Goal: Transaction & Acquisition: Purchase product/service

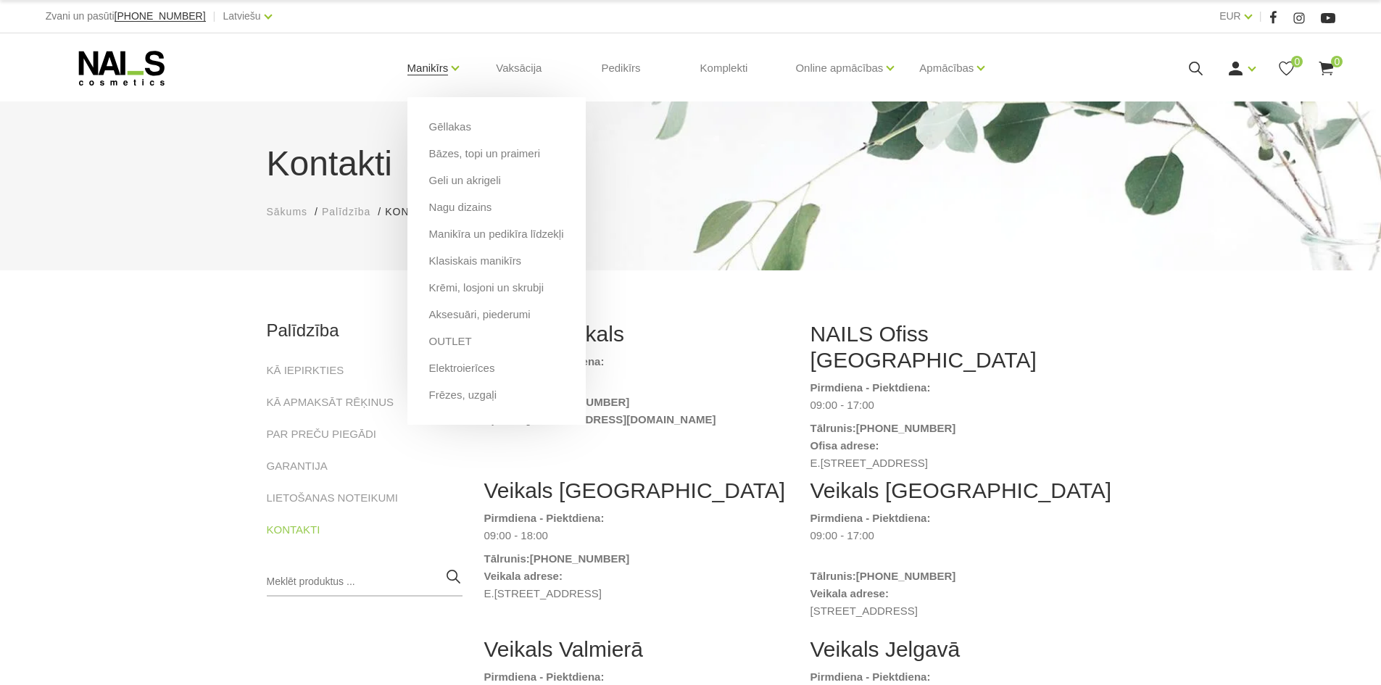
click at [449, 67] on link "Manikīrs" at bounding box center [427, 68] width 41 height 58
click at [447, 151] on link "Bāzes, topi un praimeri" at bounding box center [484, 154] width 111 height 16
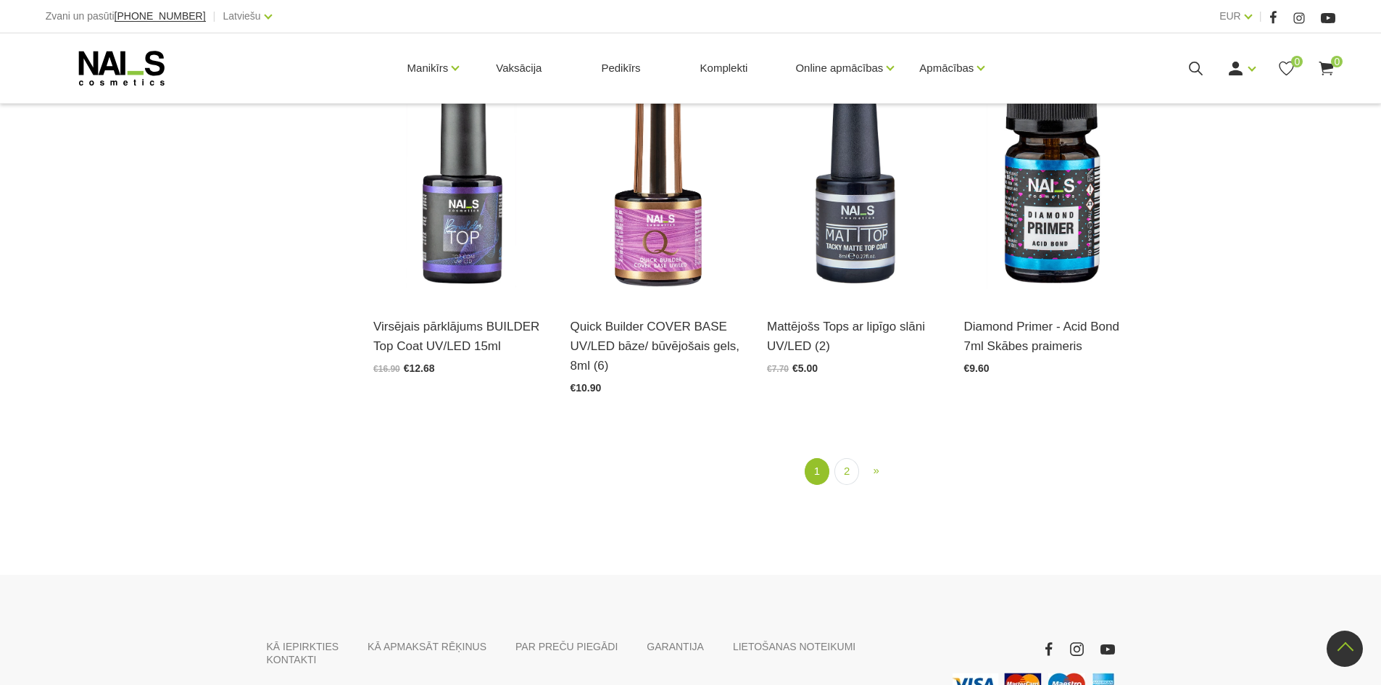
scroll to position [1884, 0]
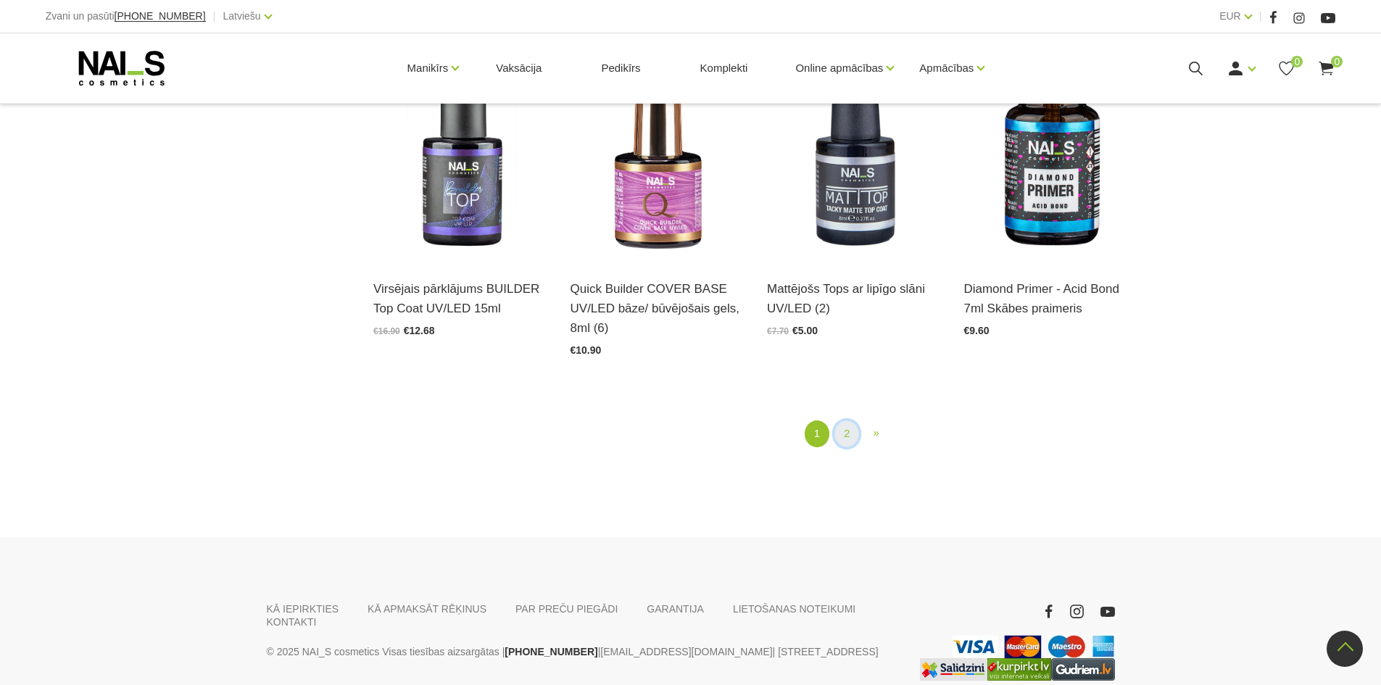
click at [835, 431] on link "2" at bounding box center [846, 433] width 25 height 27
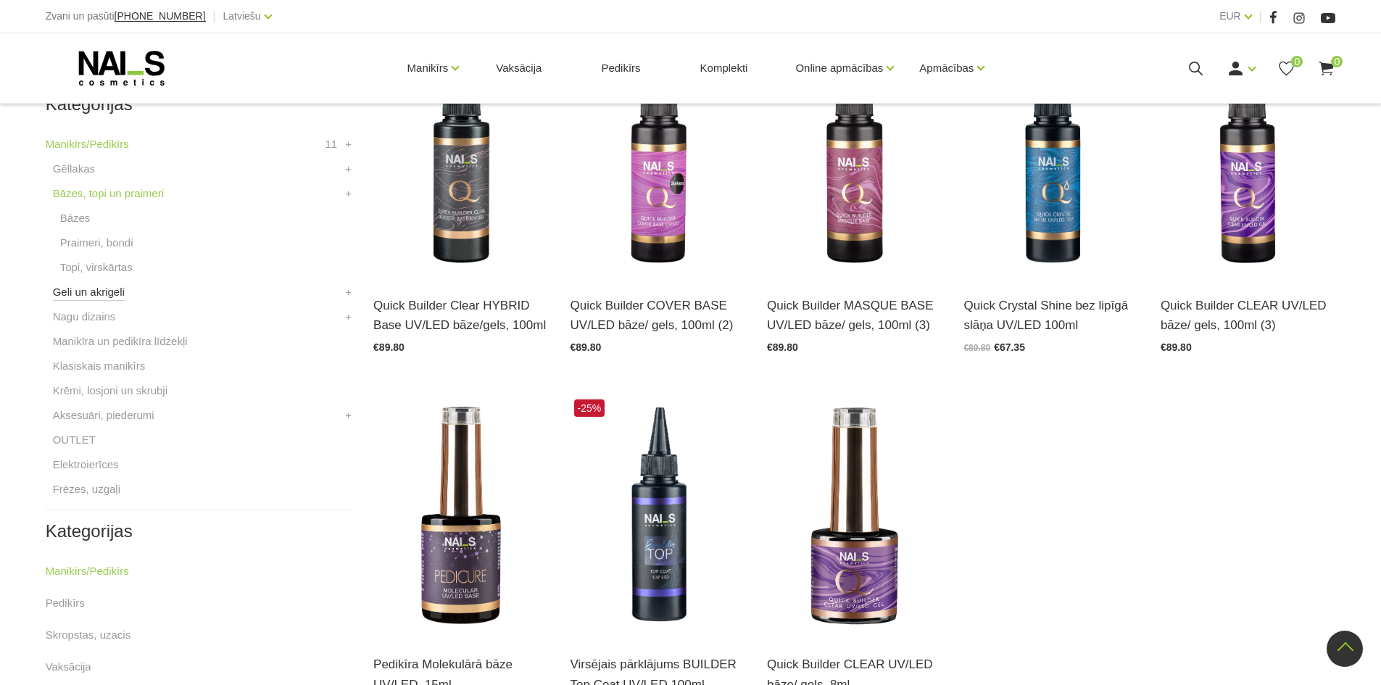
scroll to position [369, 0]
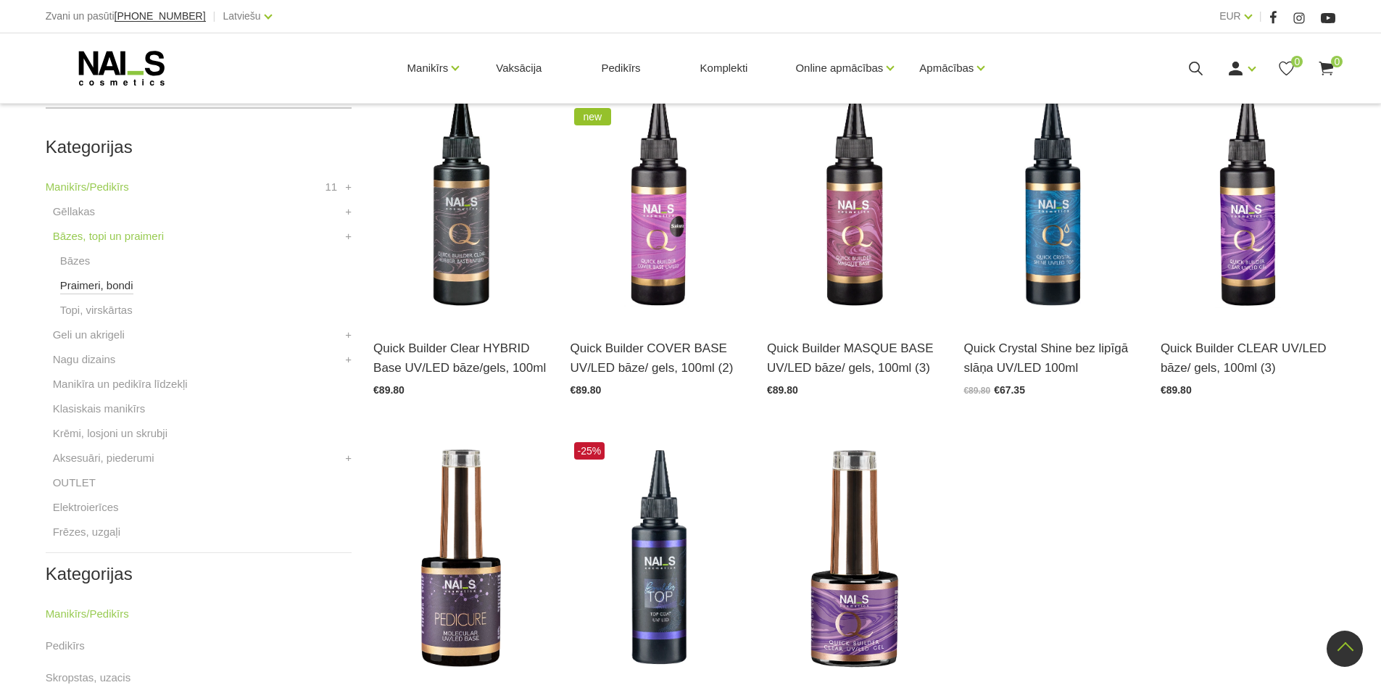
click at [83, 288] on link "Praimeri, bondi" at bounding box center [96, 285] width 73 height 17
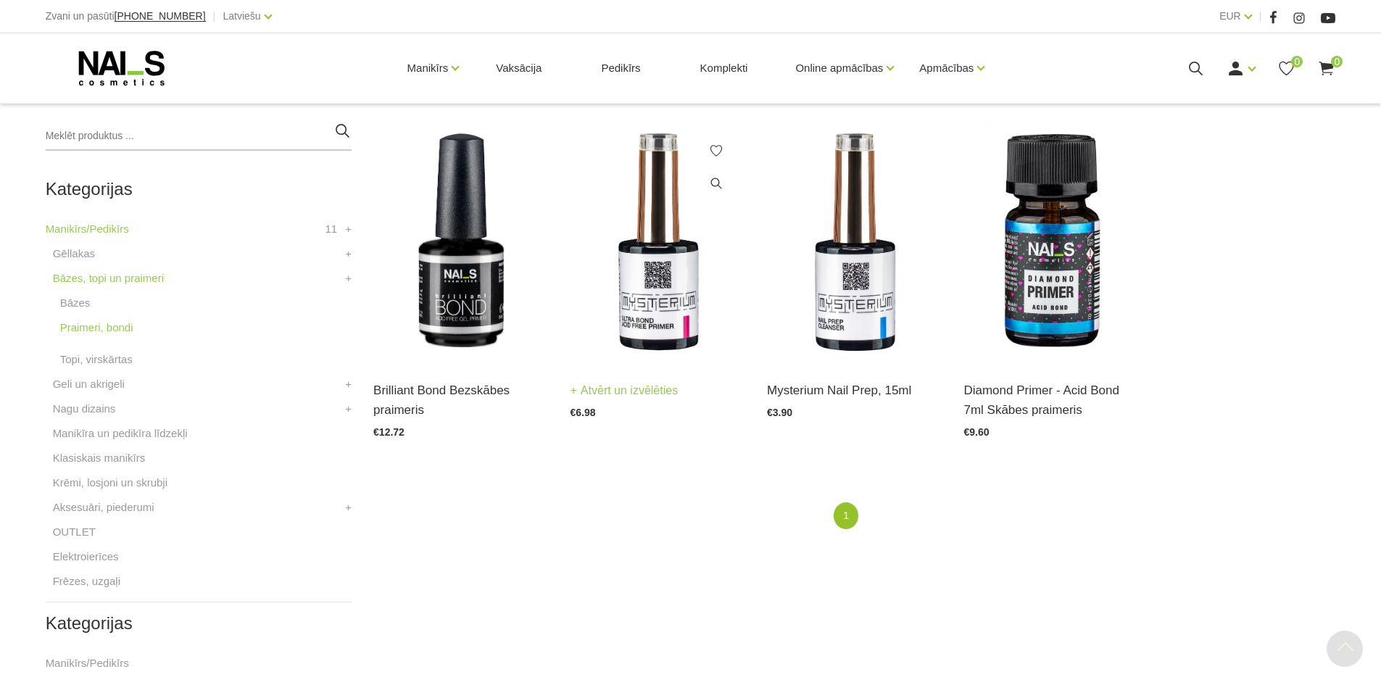
scroll to position [362, 0]
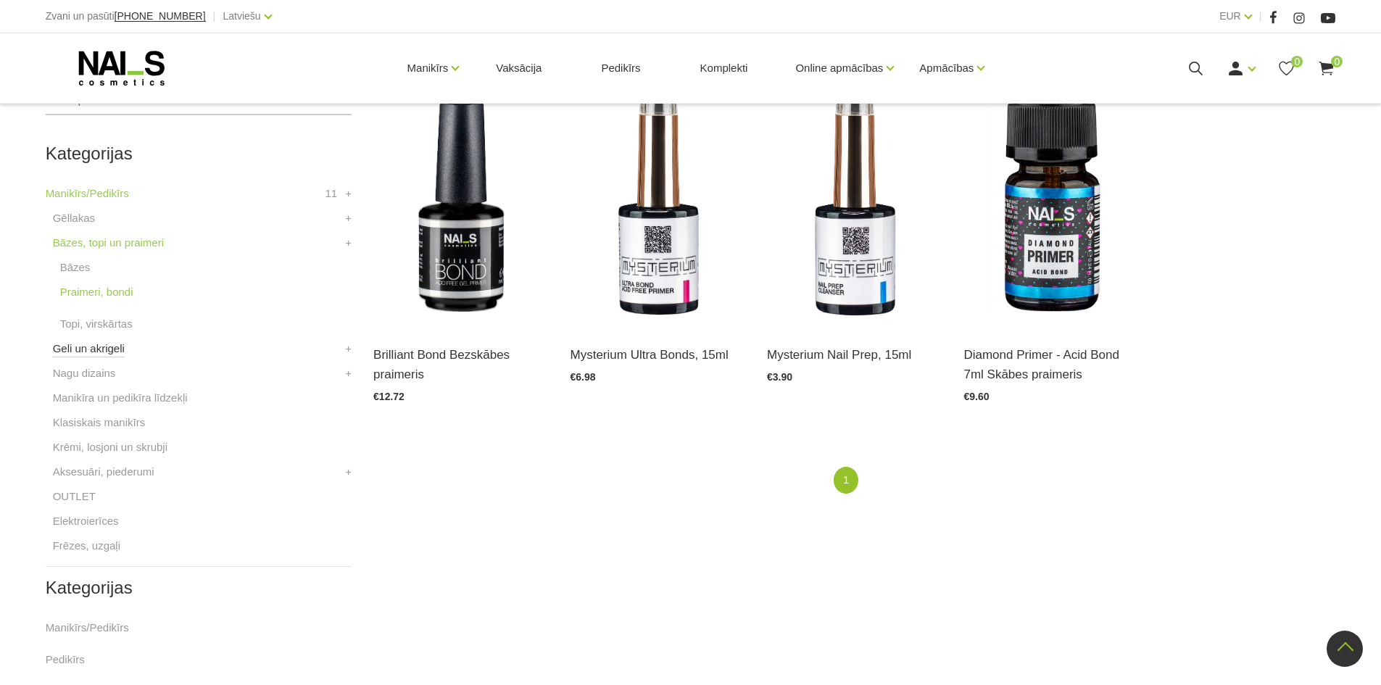
click at [79, 346] on link "Geli un akrigeli" at bounding box center [89, 348] width 72 height 17
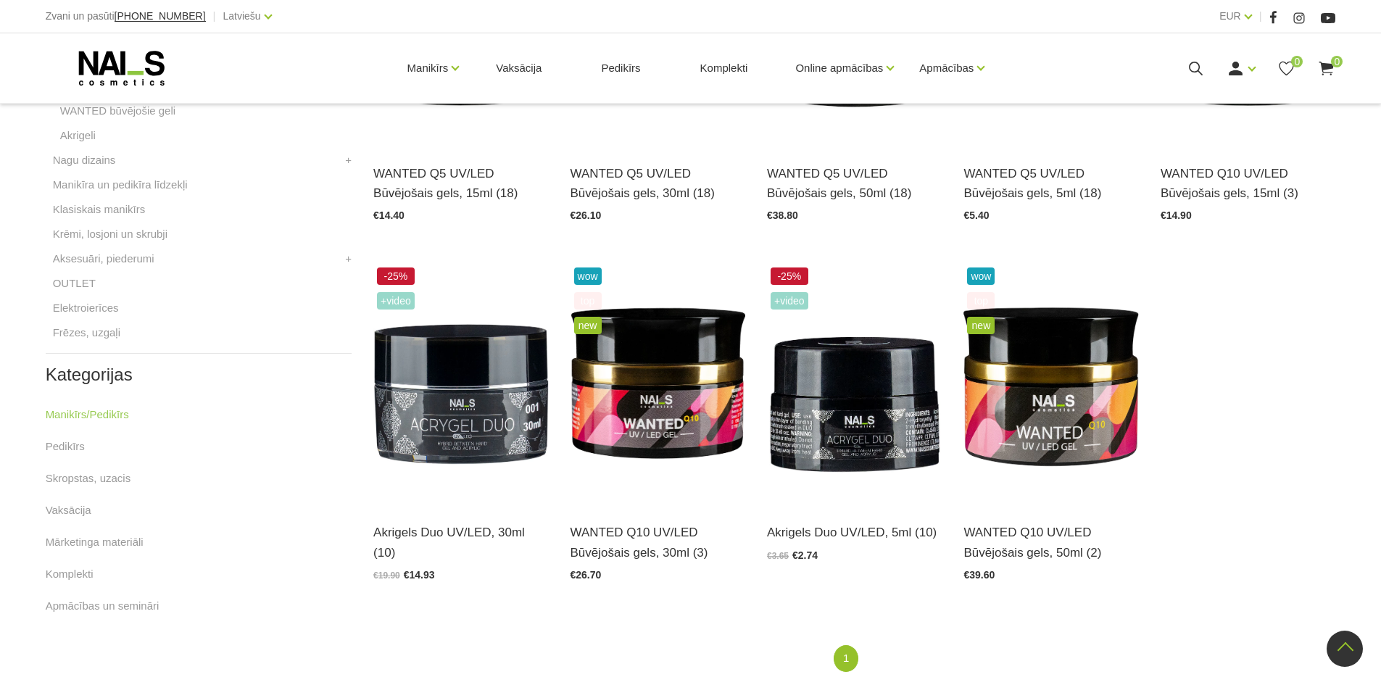
scroll to position [290, 0]
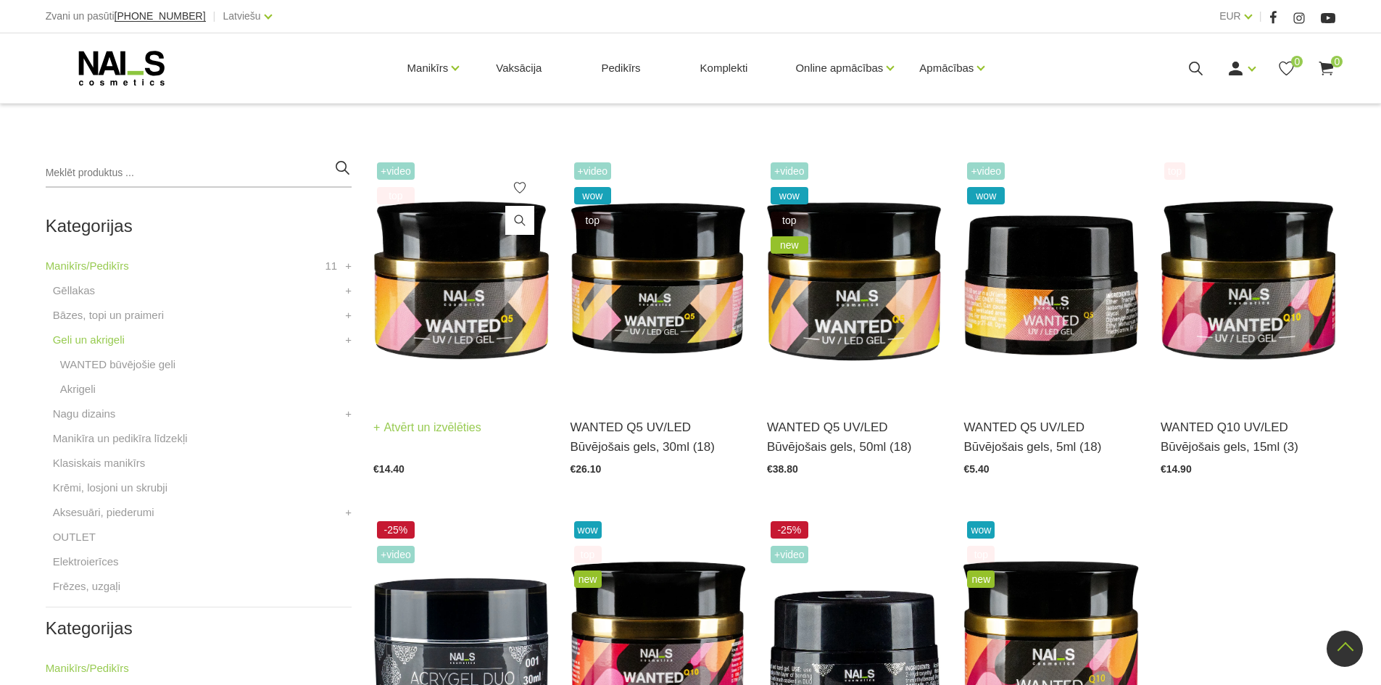
click at [473, 295] on img at bounding box center [460, 279] width 175 height 241
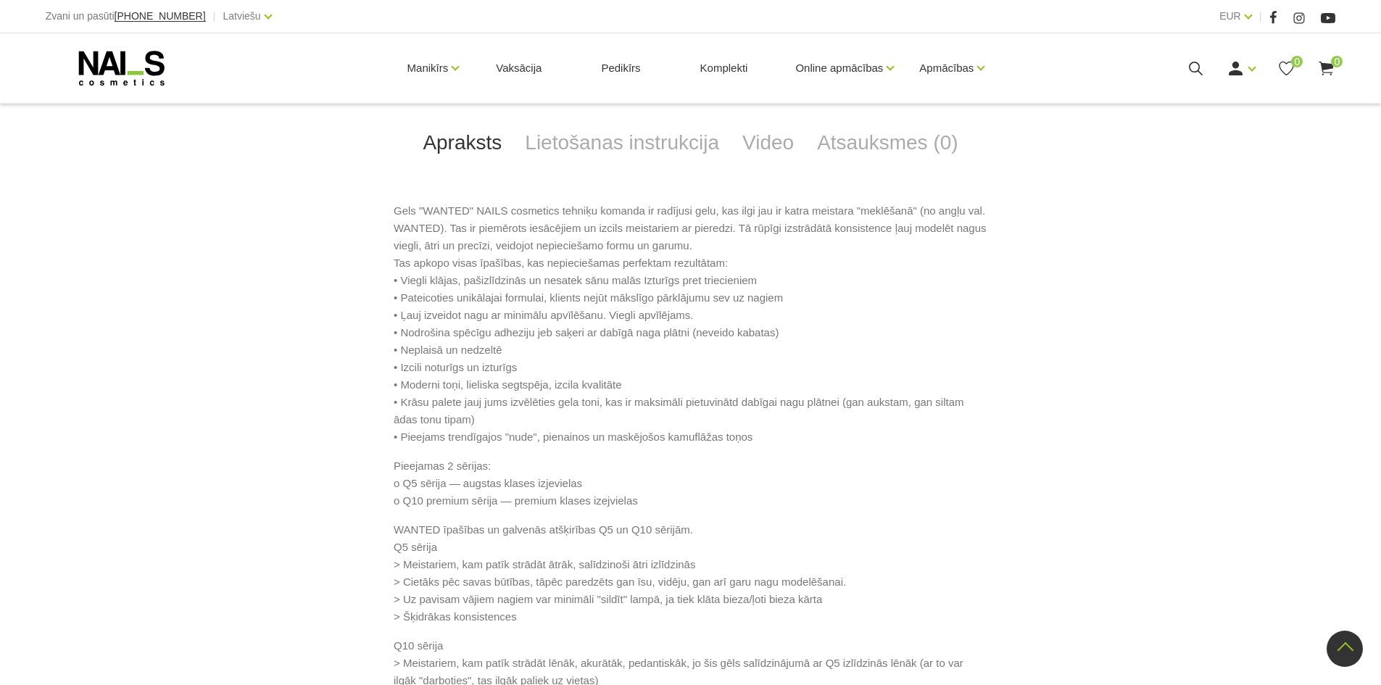
scroll to position [652, 0]
click at [590, 146] on link "Lietošanas instrukcija" at bounding box center [621, 141] width 217 height 48
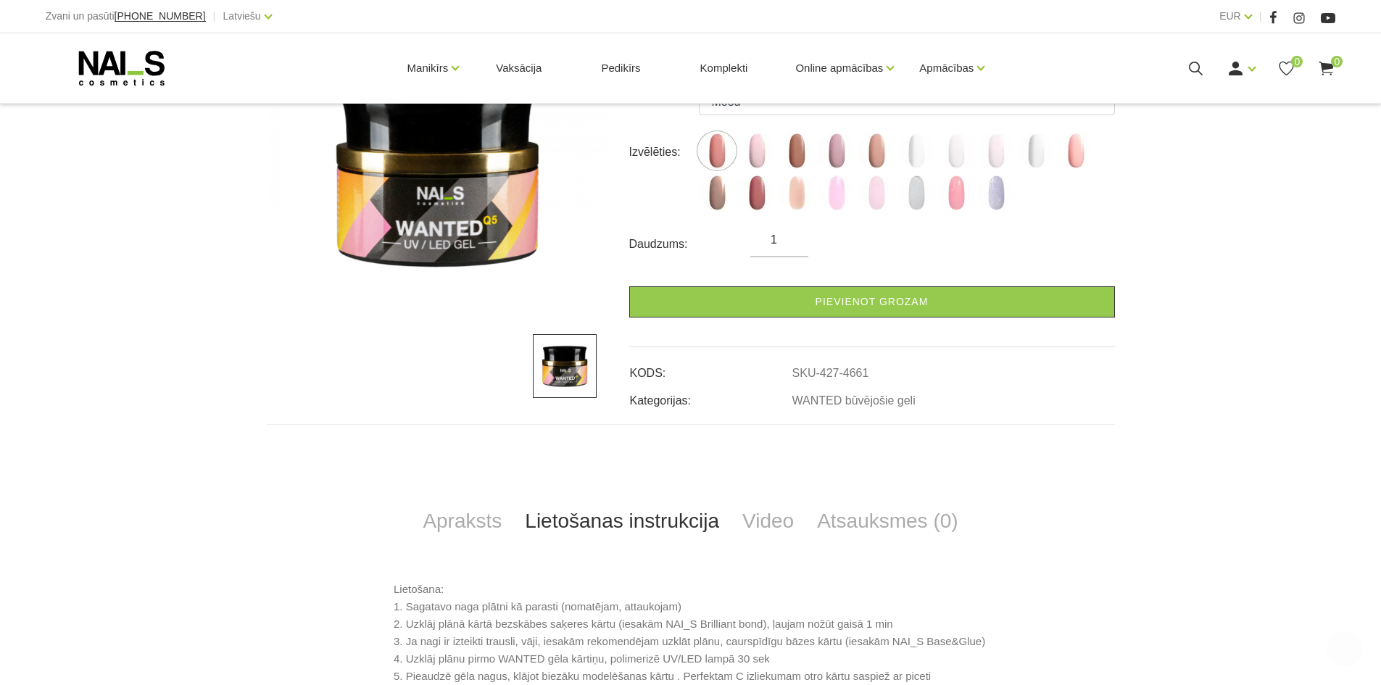
scroll to position [0, 0]
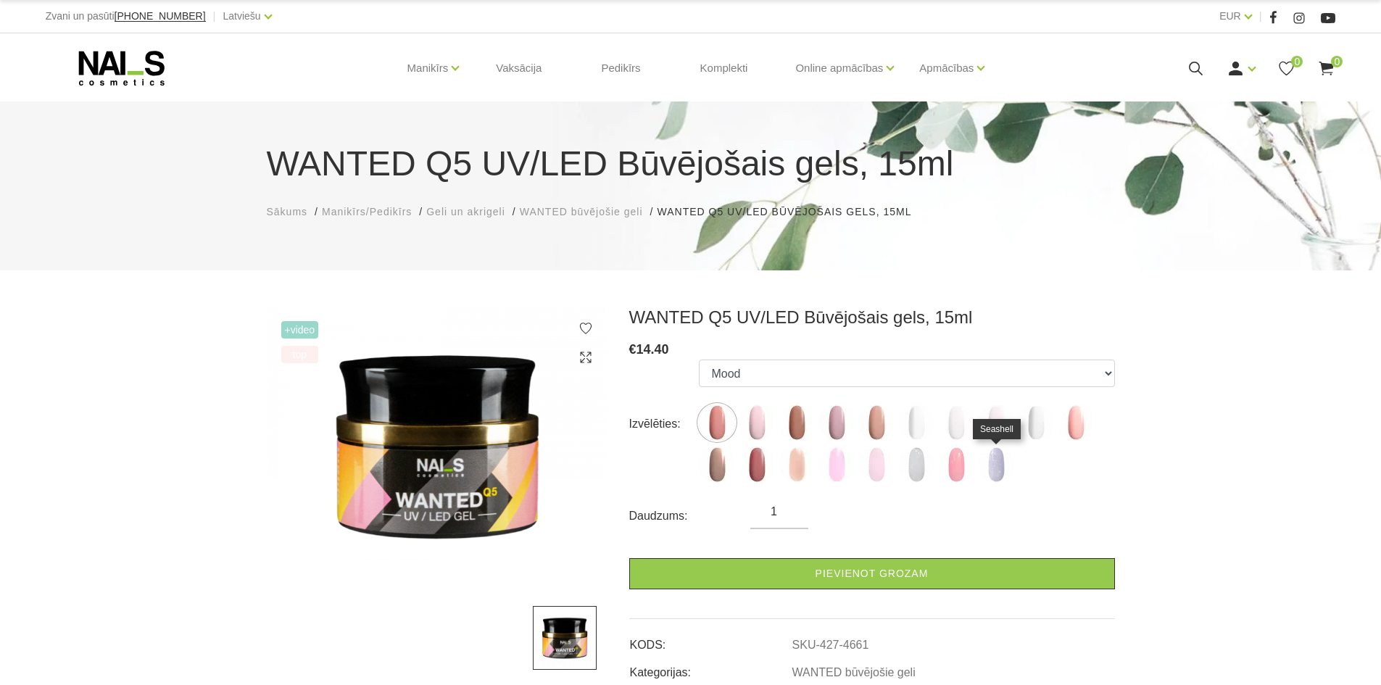
click at [994, 467] on img at bounding box center [996, 464] width 36 height 36
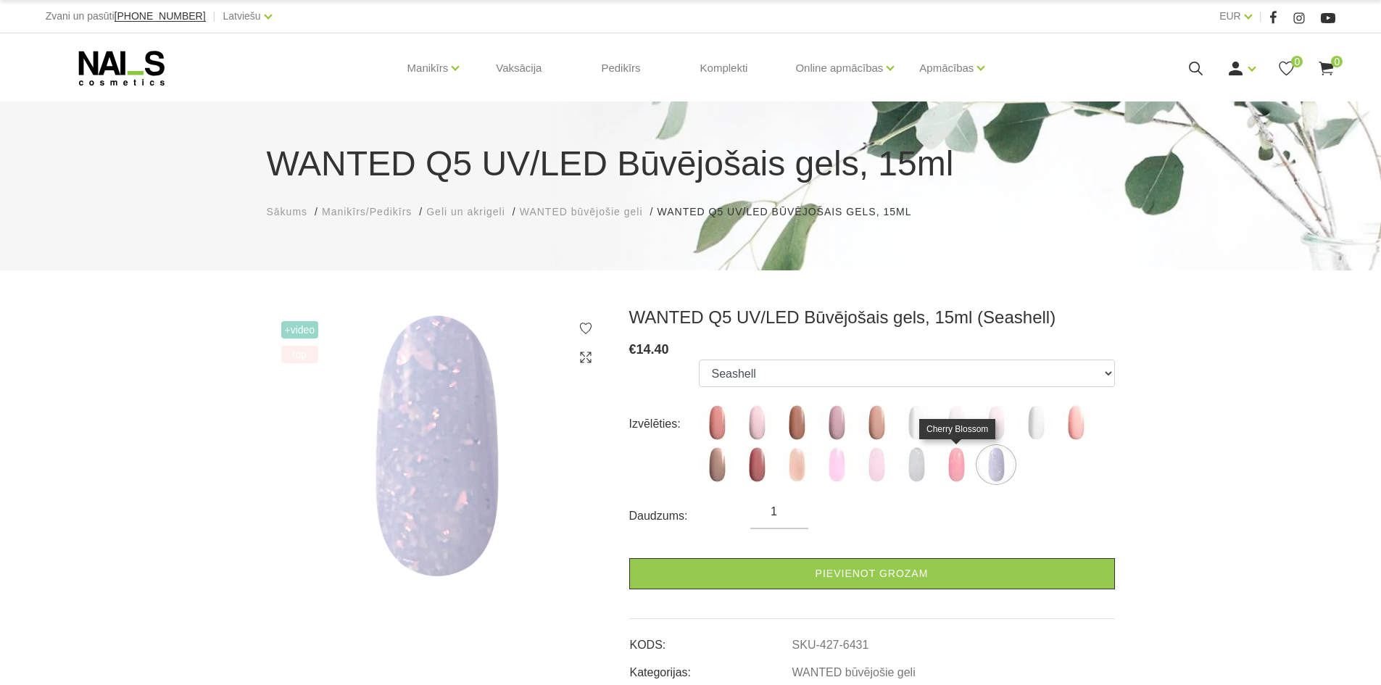
click at [944, 467] on img at bounding box center [956, 464] width 36 height 36
select select "6430"
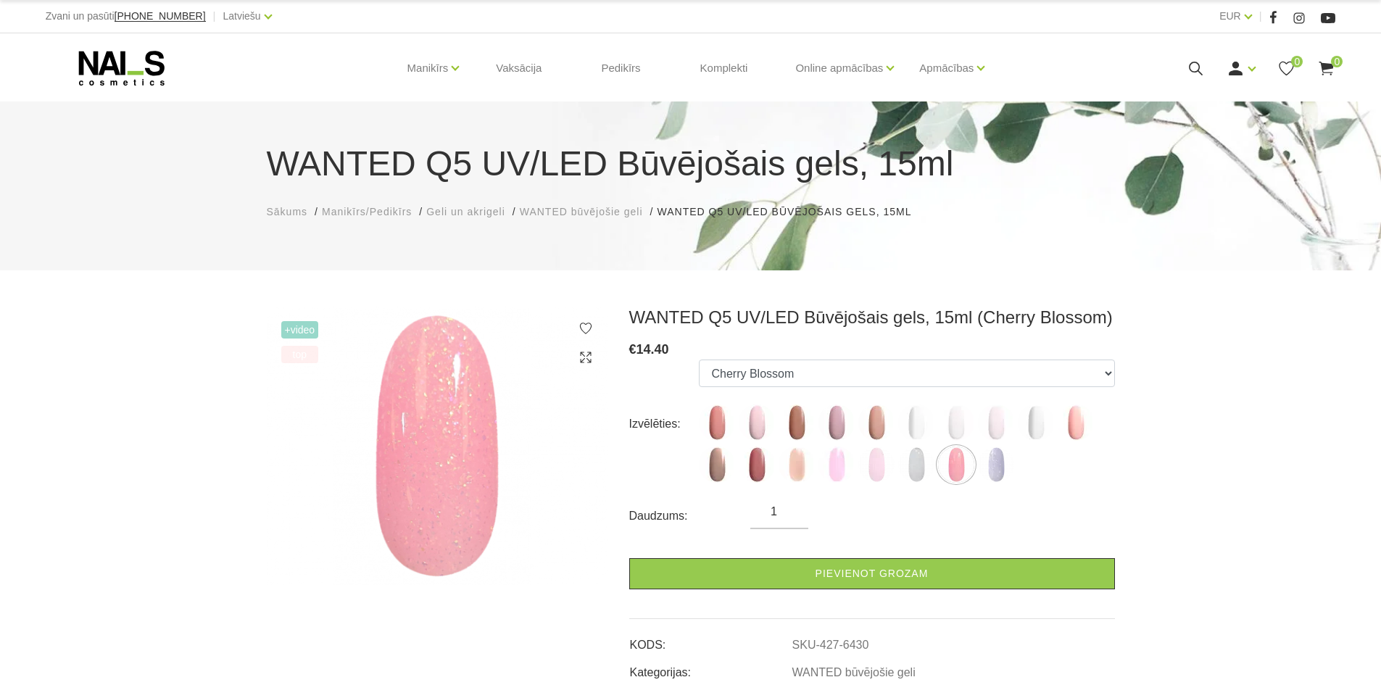
click at [136, 64] on icon at bounding box center [122, 68] width 152 height 36
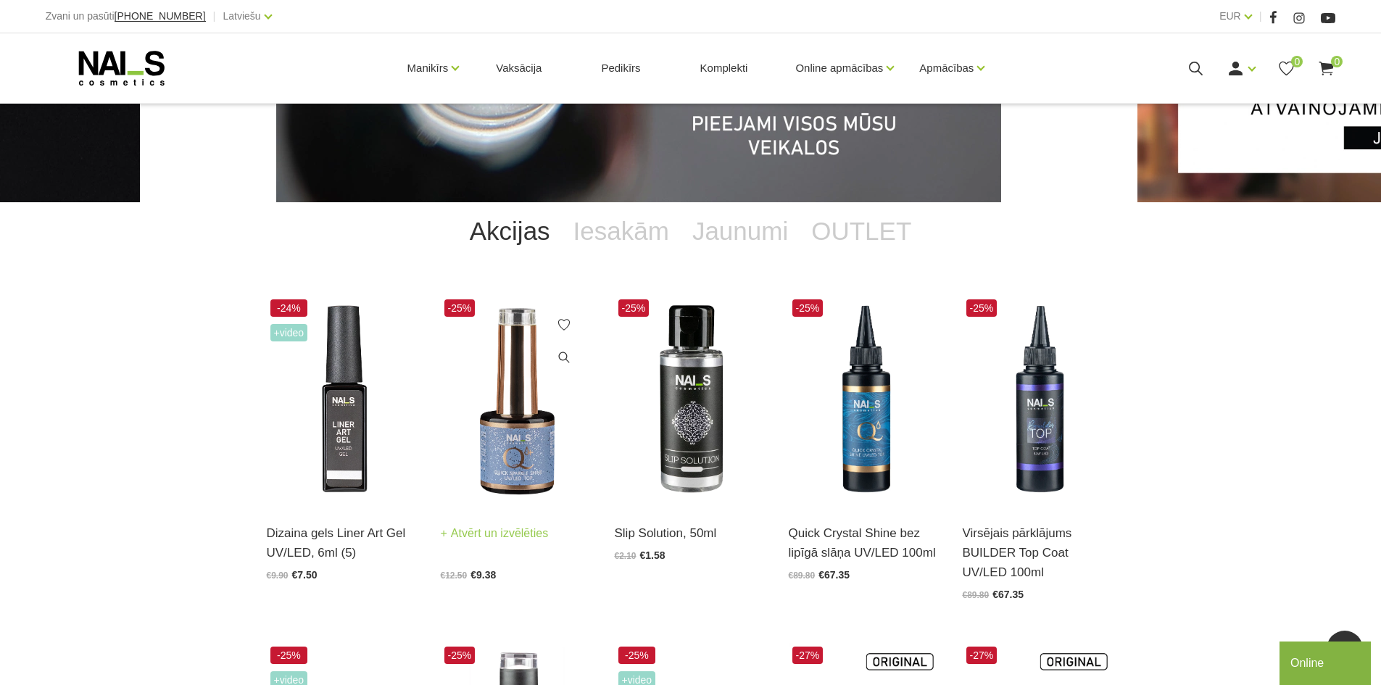
scroll to position [72, 0]
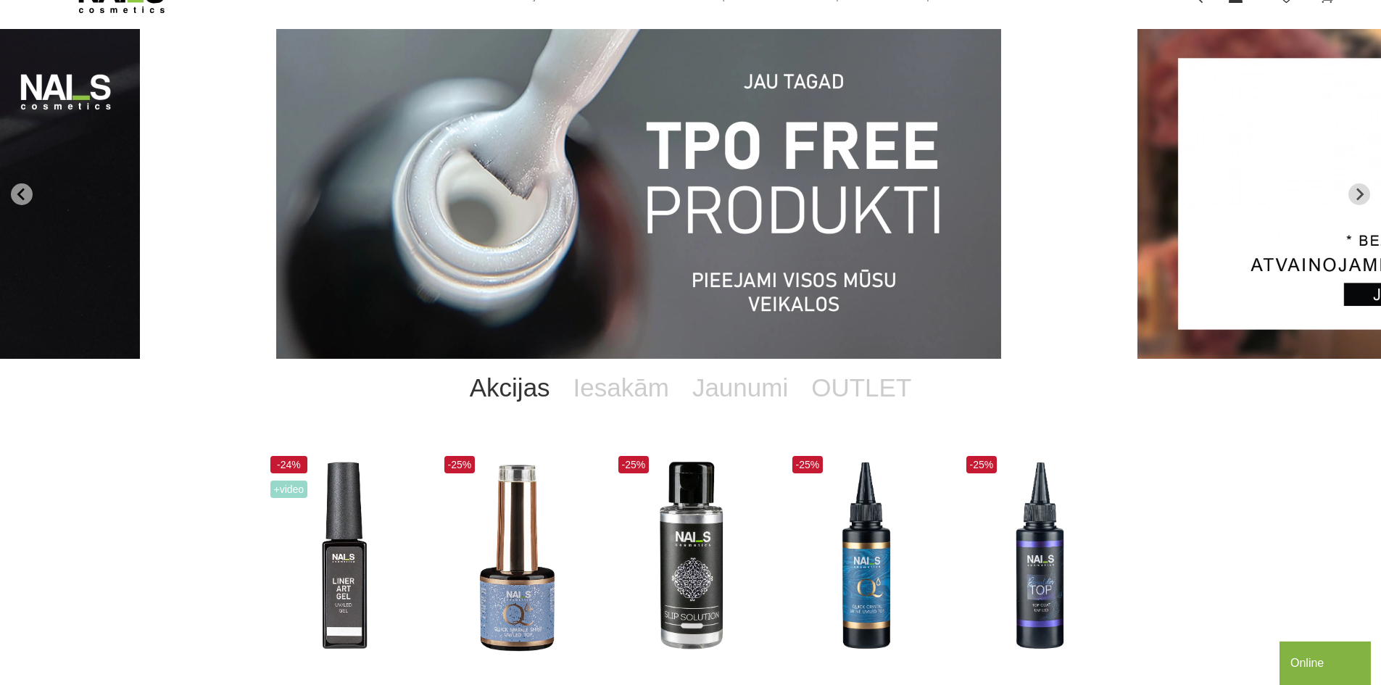
click at [520, 395] on link "Akcijas" at bounding box center [510, 388] width 104 height 58
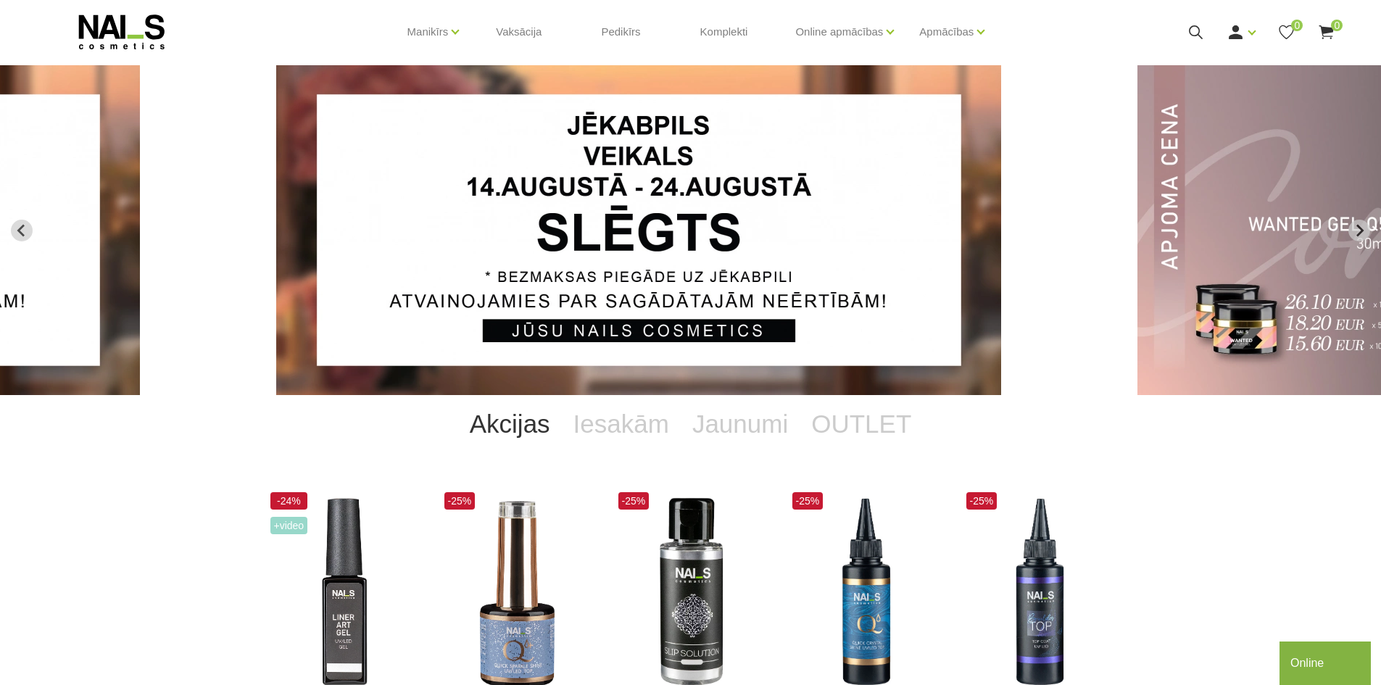
scroll to position [0, 0]
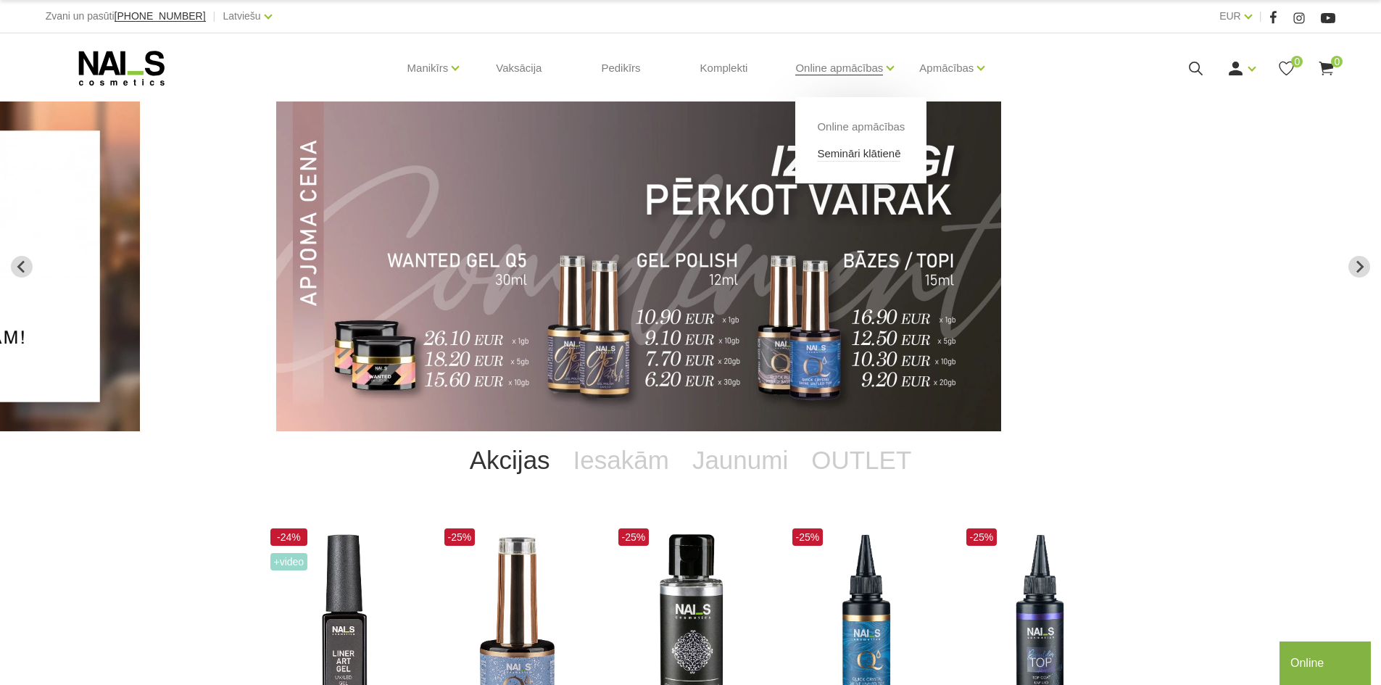
click at [852, 161] on link "Semināri klātienē" at bounding box center [858, 154] width 83 height 16
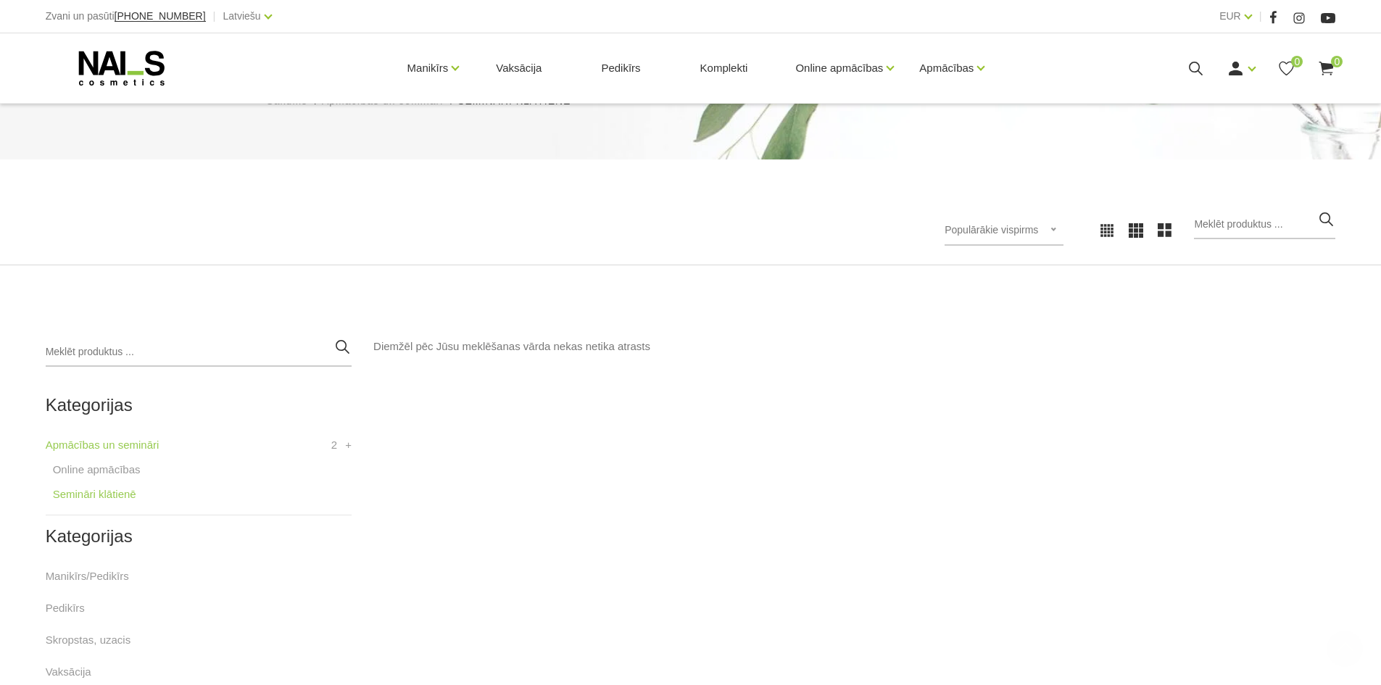
scroll to position [362, 0]
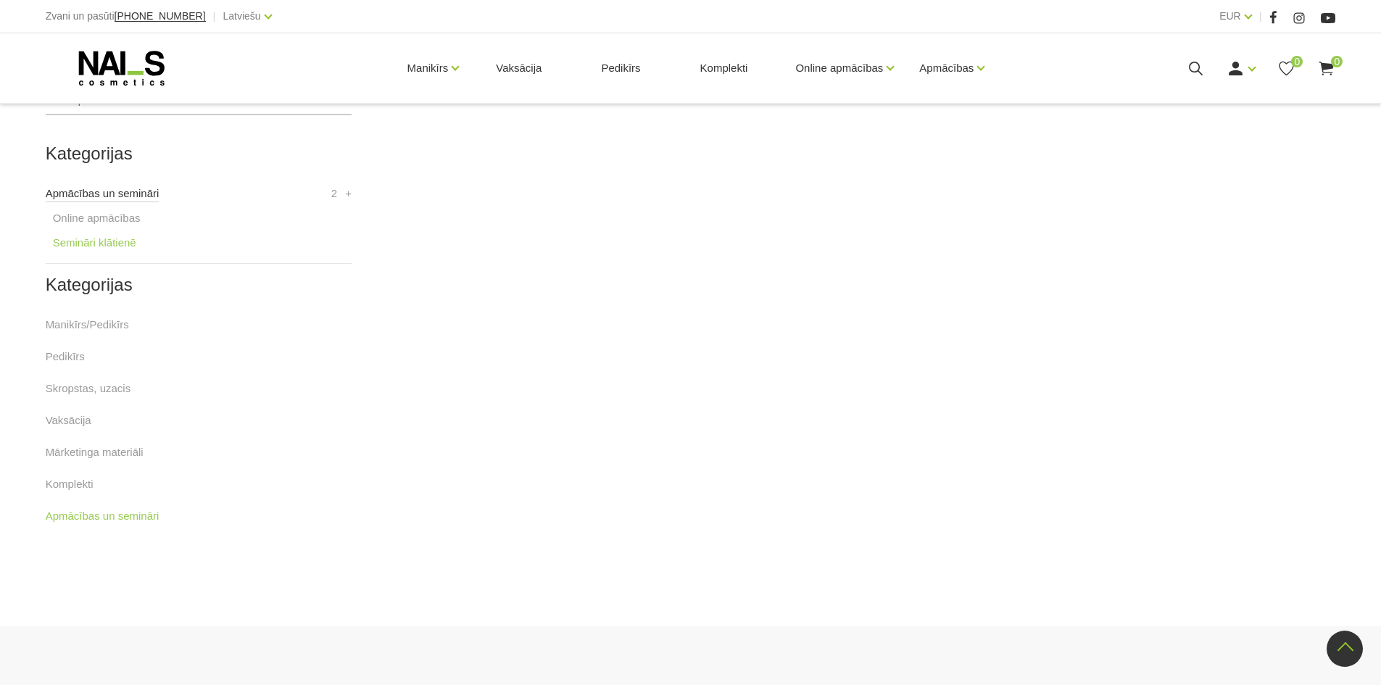
click at [95, 196] on link "Apmācības un semināri" at bounding box center [103, 193] width 114 height 17
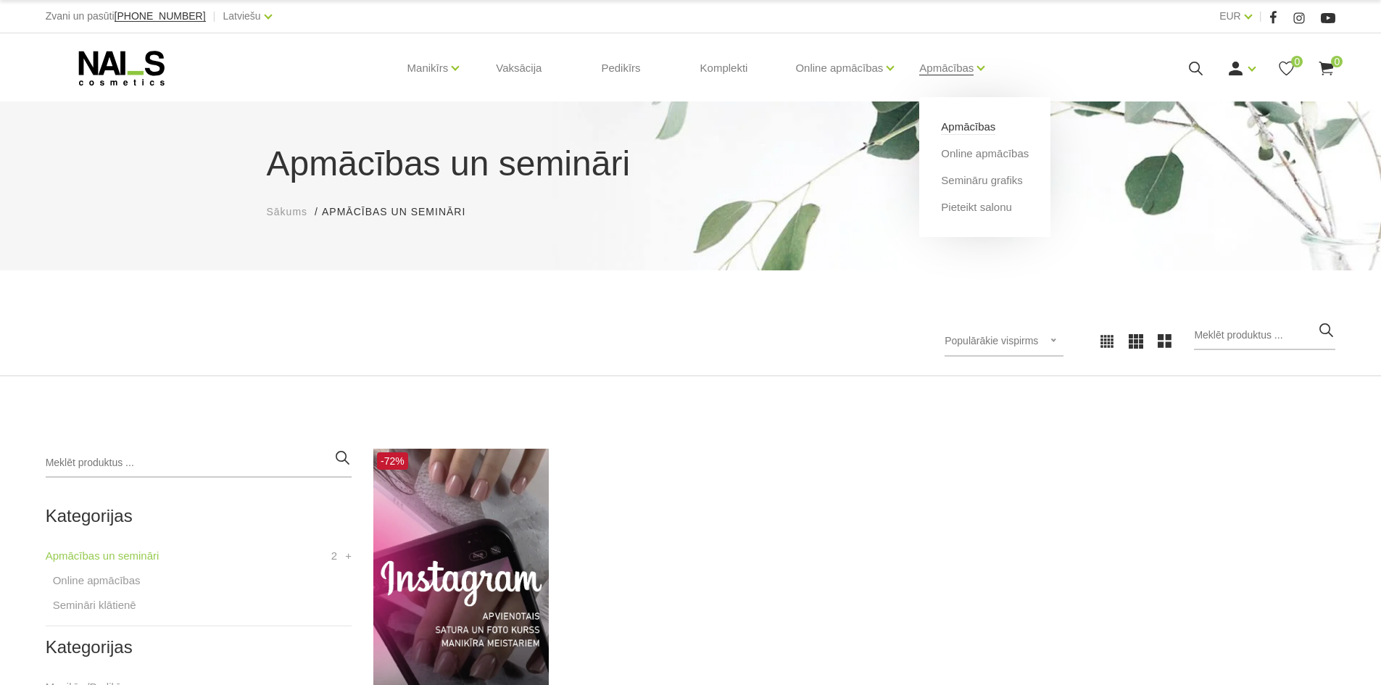
click at [961, 127] on link "Apmācības" at bounding box center [968, 127] width 54 height 16
click at [987, 182] on link "Semināru grafiks" at bounding box center [982, 180] width 82 height 16
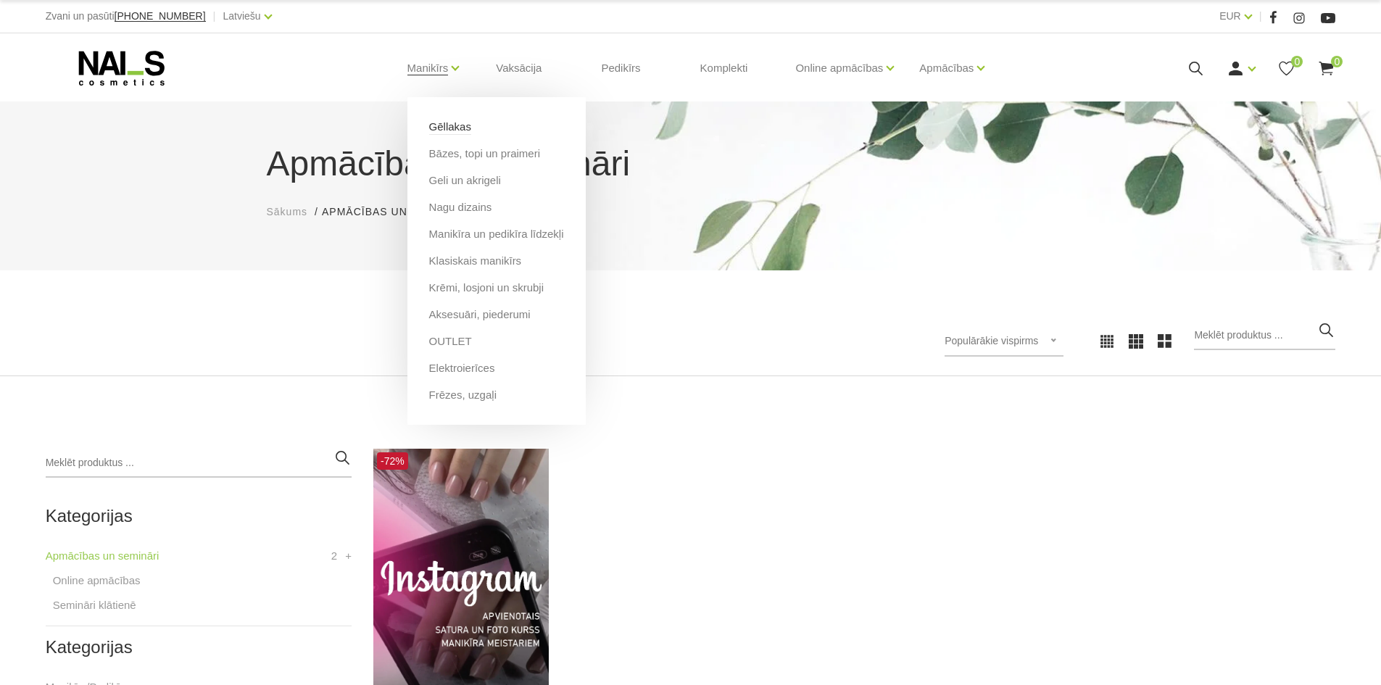
click at [457, 120] on link "Gēllakas" at bounding box center [450, 127] width 42 height 16
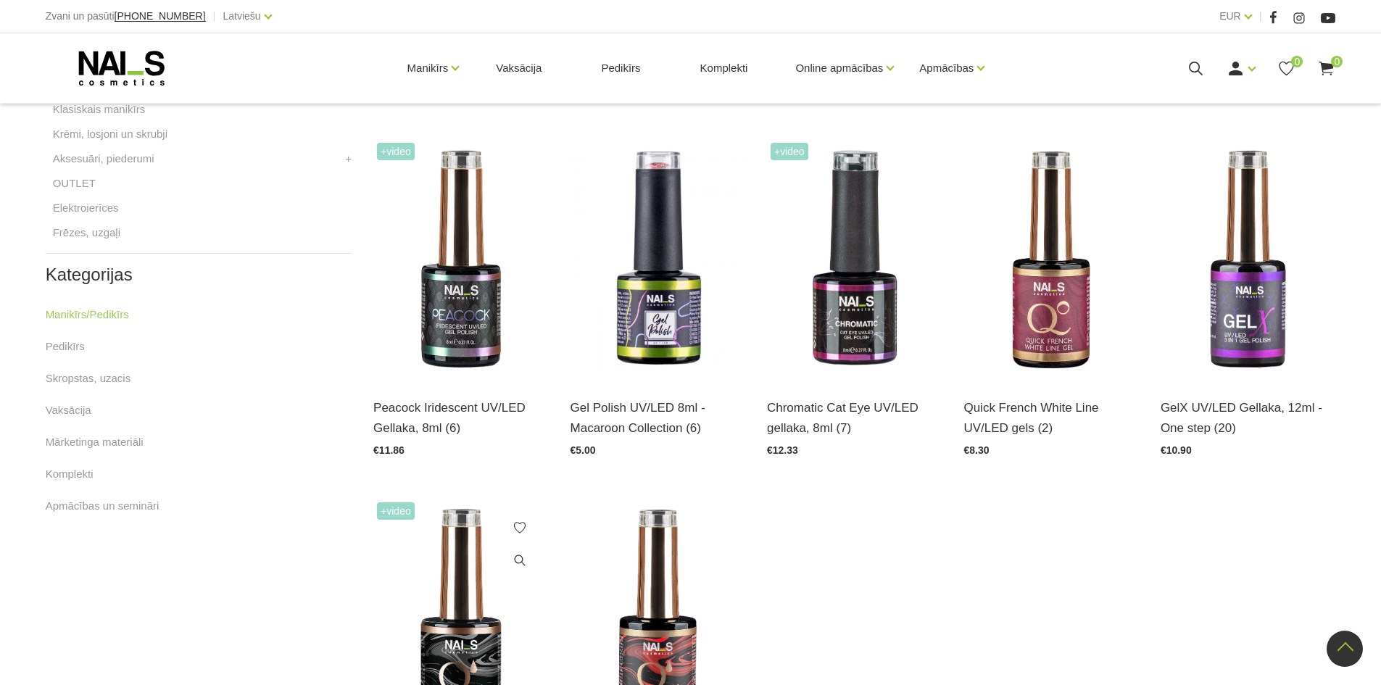
scroll to position [580, 0]
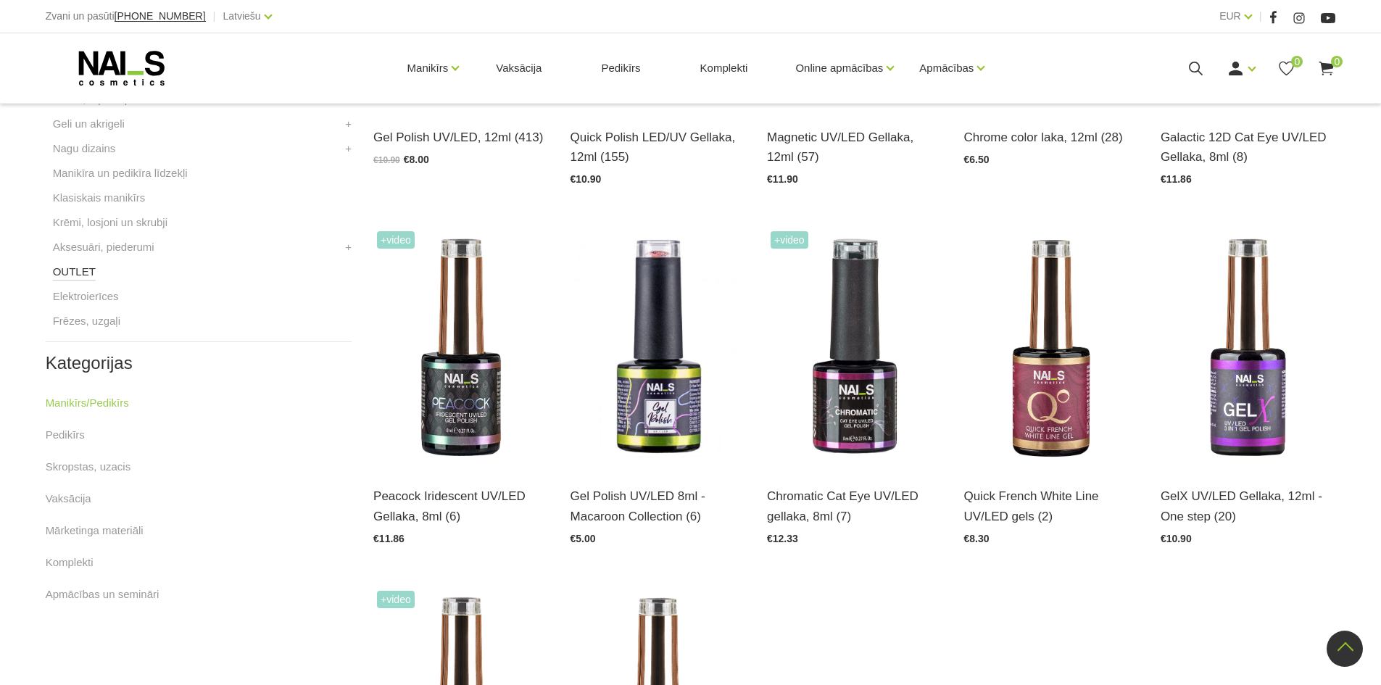
click at [78, 266] on link "OUTLET" at bounding box center [74, 271] width 43 height 17
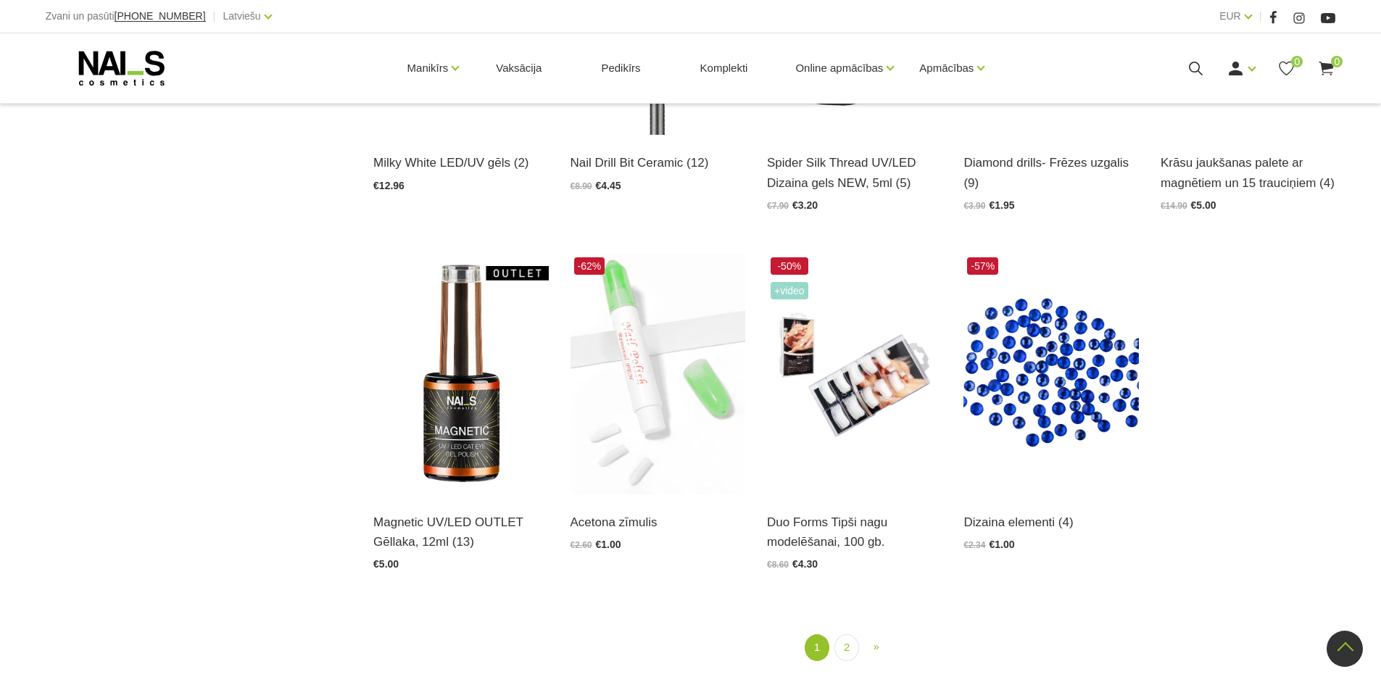
scroll to position [1624, 0]
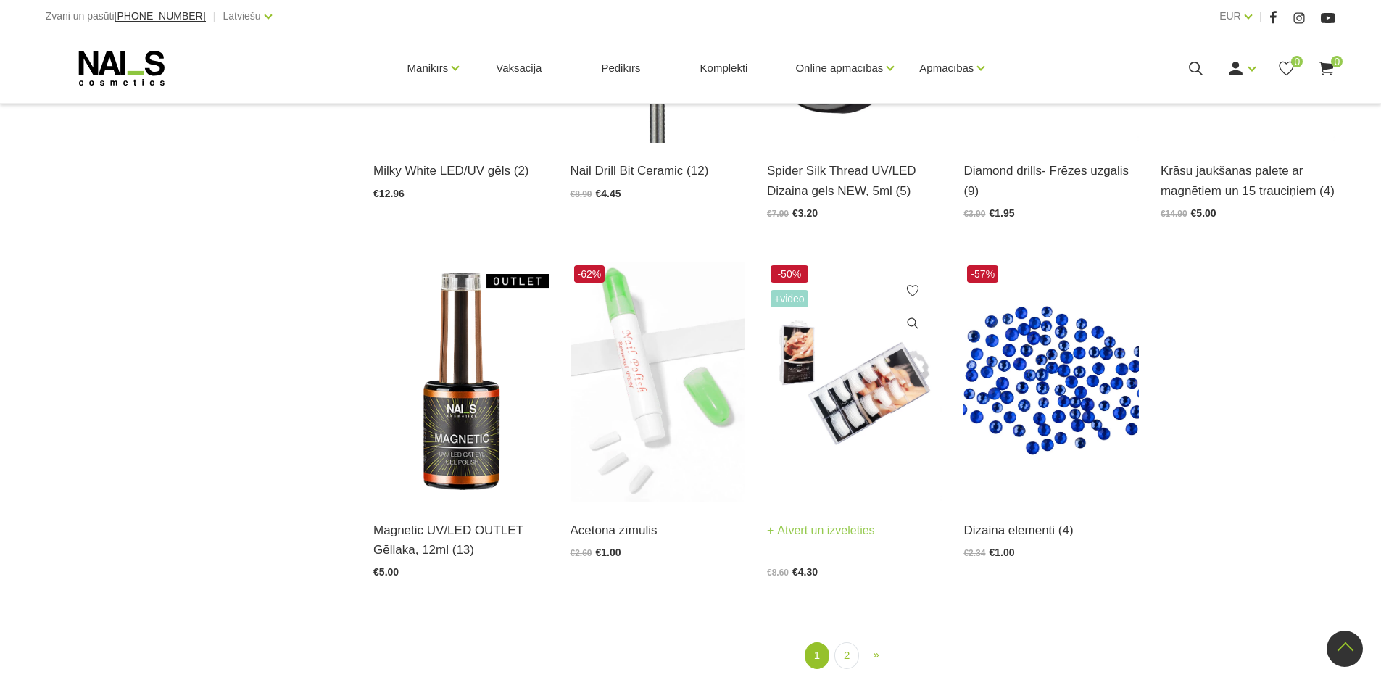
click at [878, 380] on img at bounding box center [854, 382] width 175 height 241
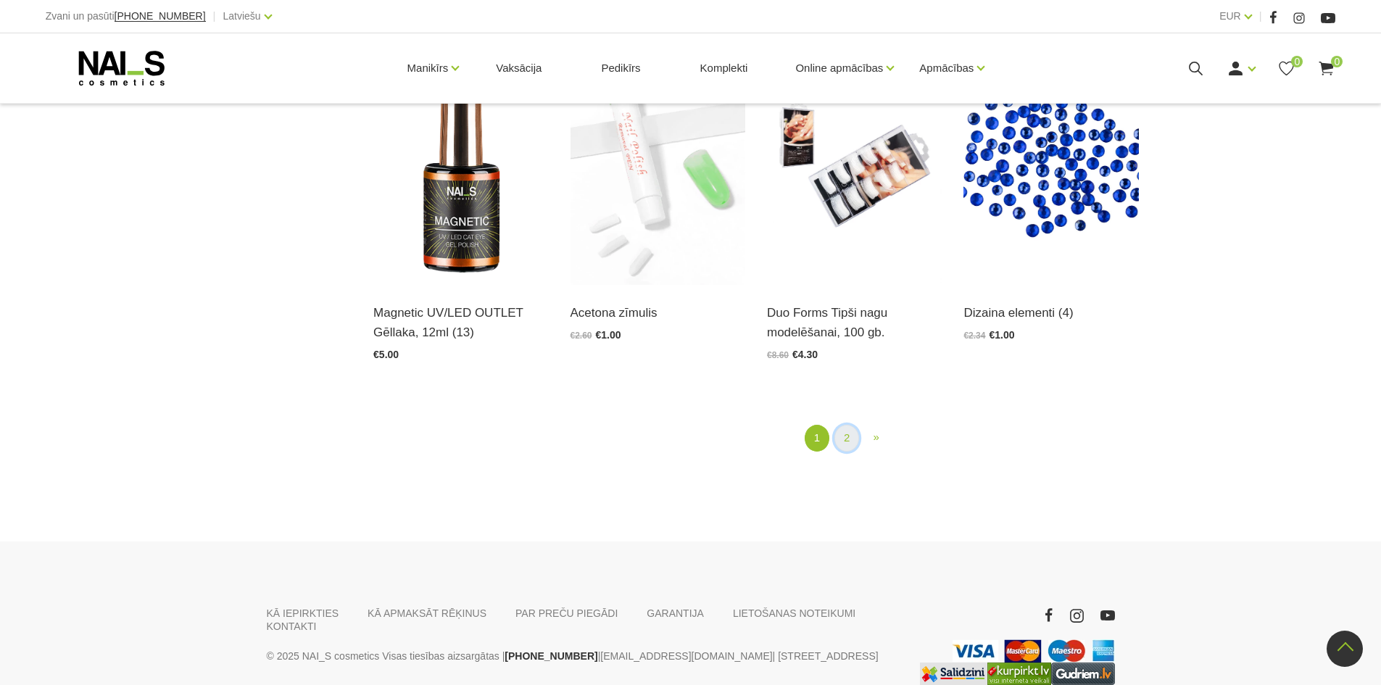
click at [853, 449] on link "2" at bounding box center [846, 438] width 25 height 27
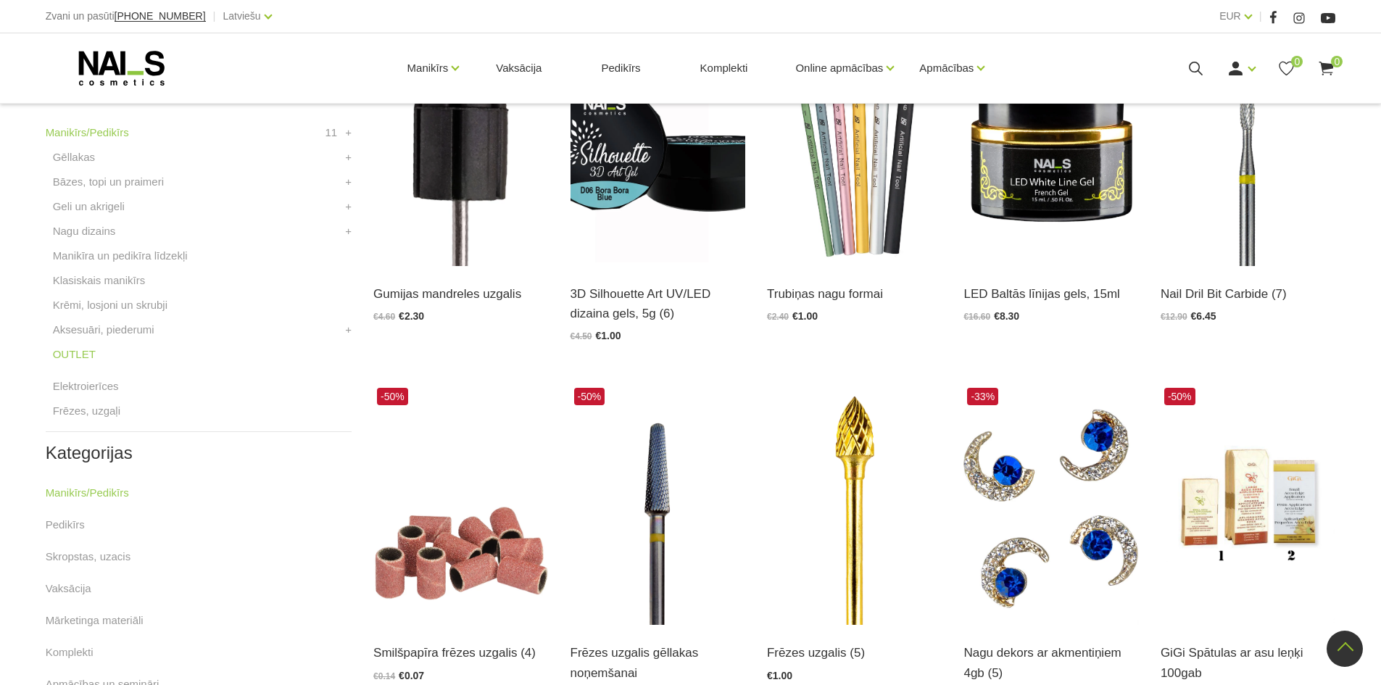
scroll to position [398, 0]
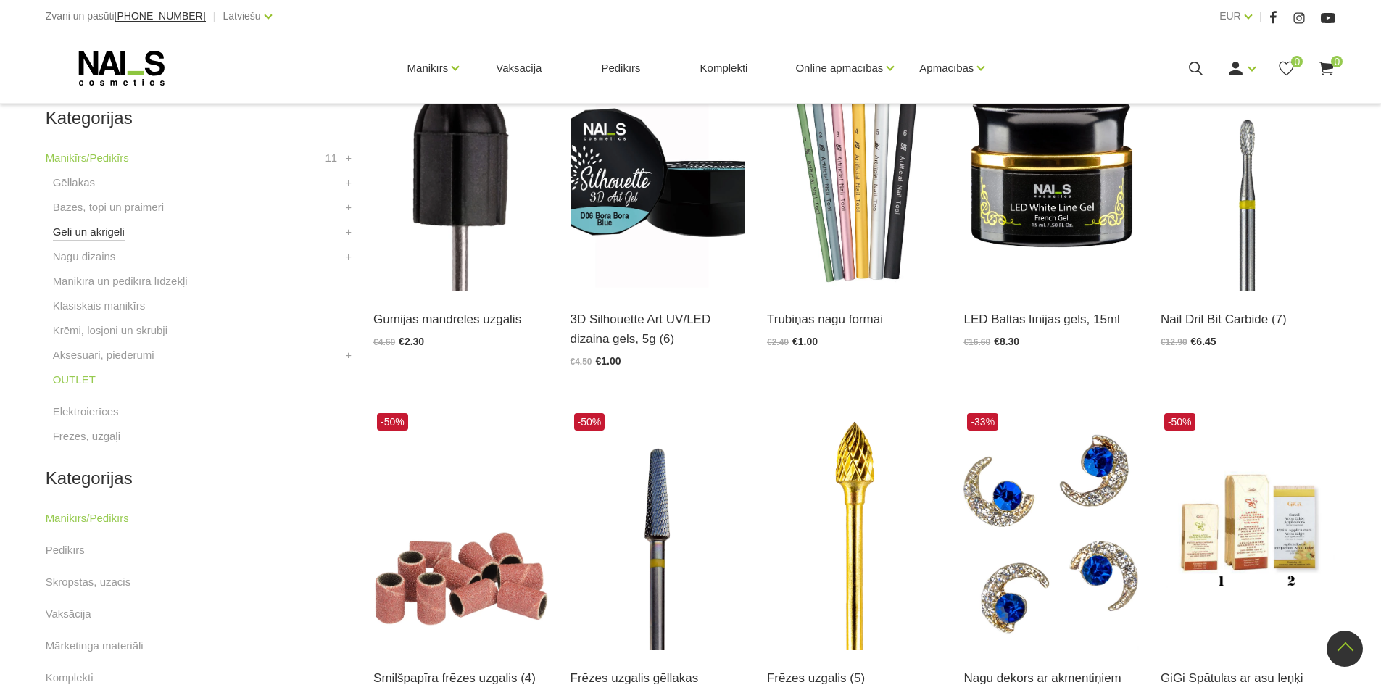
click at [76, 234] on link "Geli un akrigeli" at bounding box center [89, 231] width 72 height 17
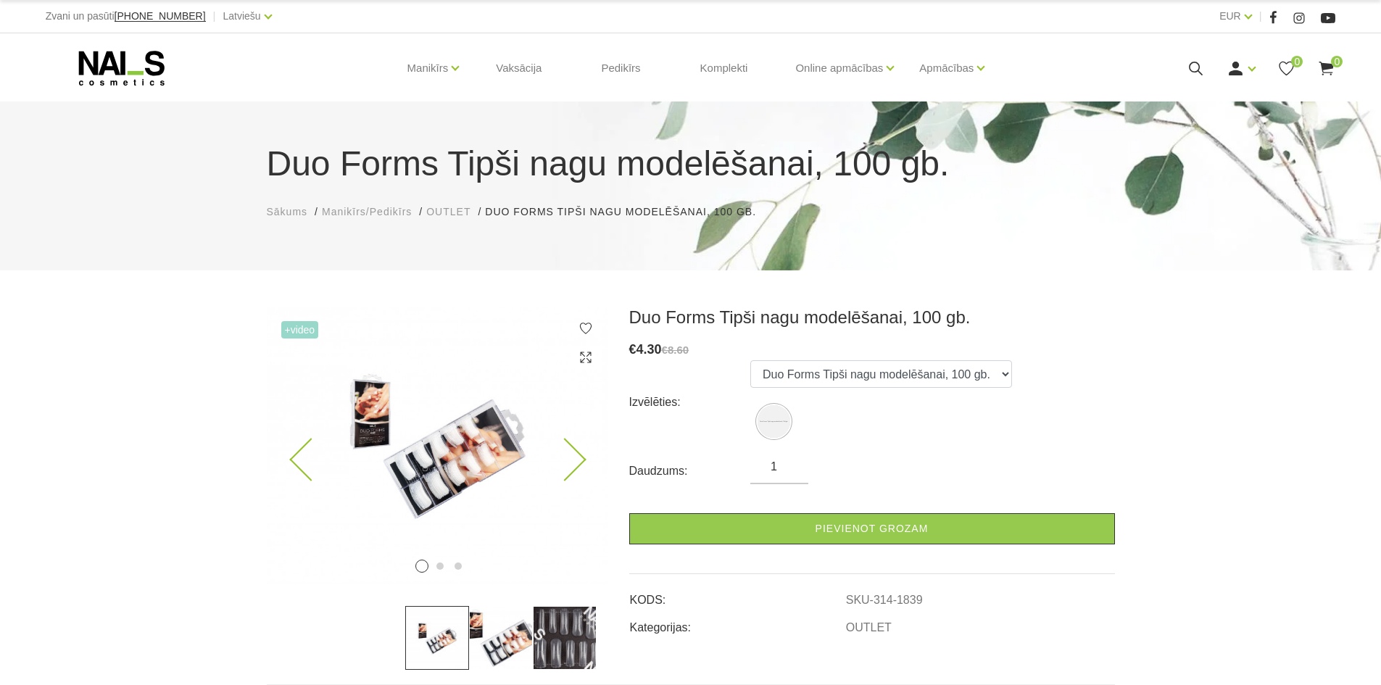
click at [582, 456] on icon at bounding box center [564, 459] width 43 height 43
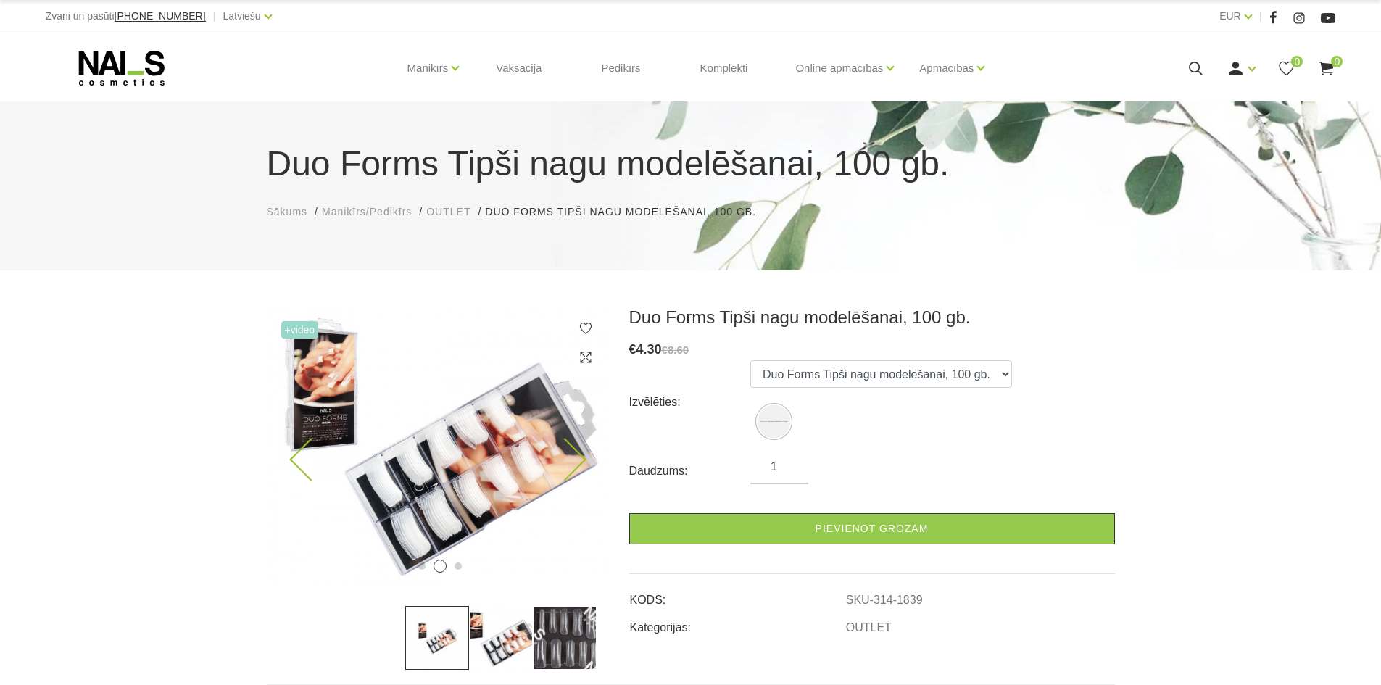
click at [582, 456] on icon at bounding box center [564, 459] width 43 height 43
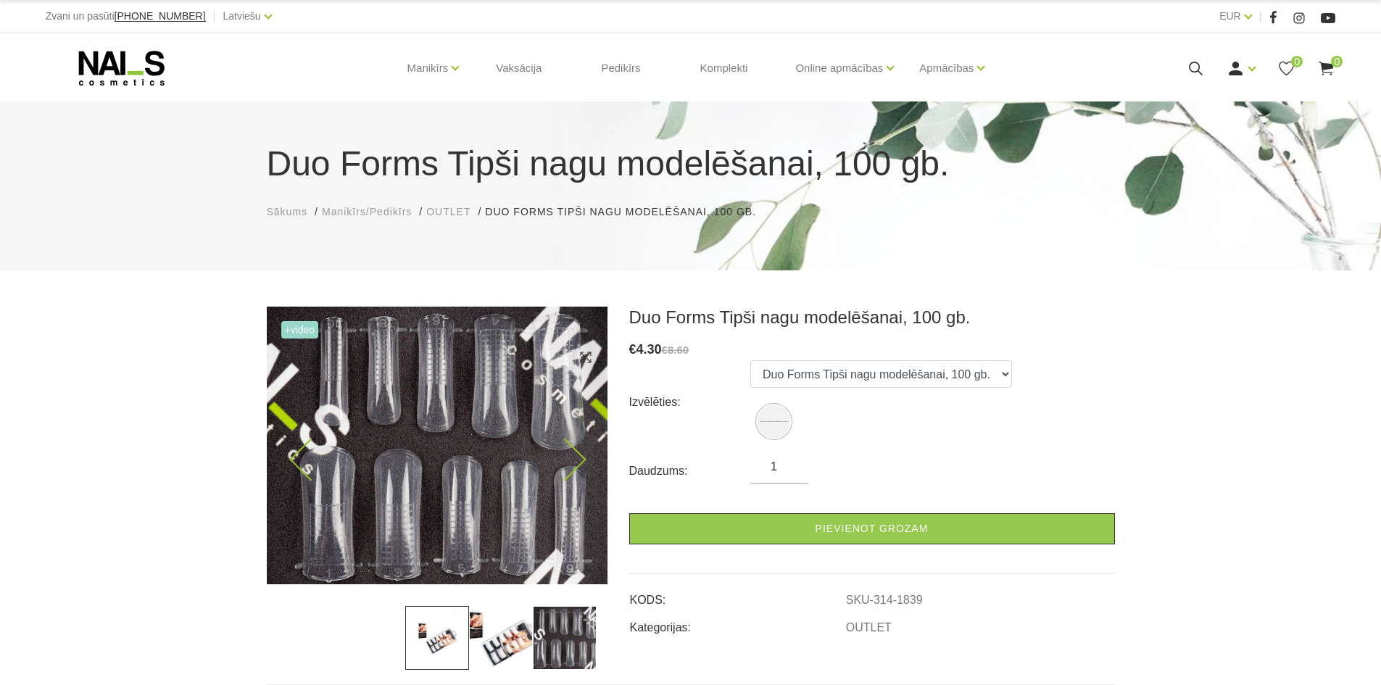
click at [582, 456] on icon at bounding box center [564, 459] width 43 height 43
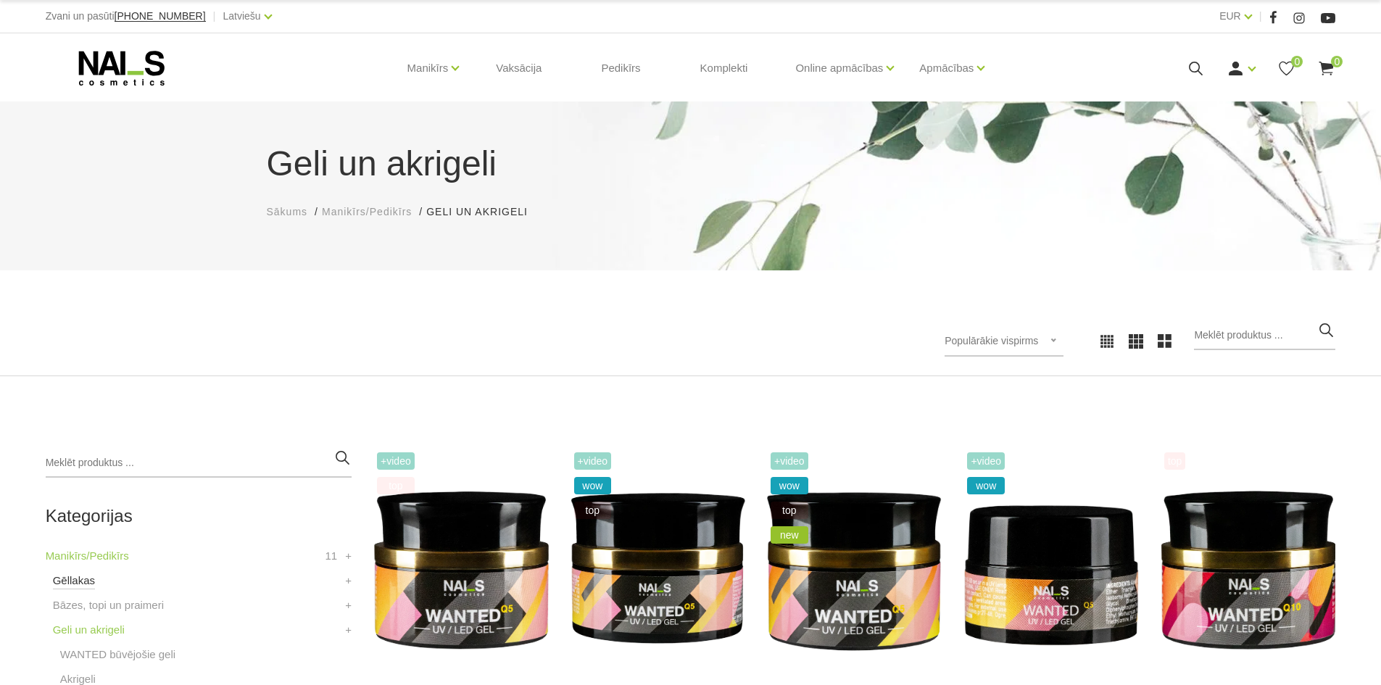
click at [71, 582] on link "Gēllakas" at bounding box center [74, 580] width 42 height 17
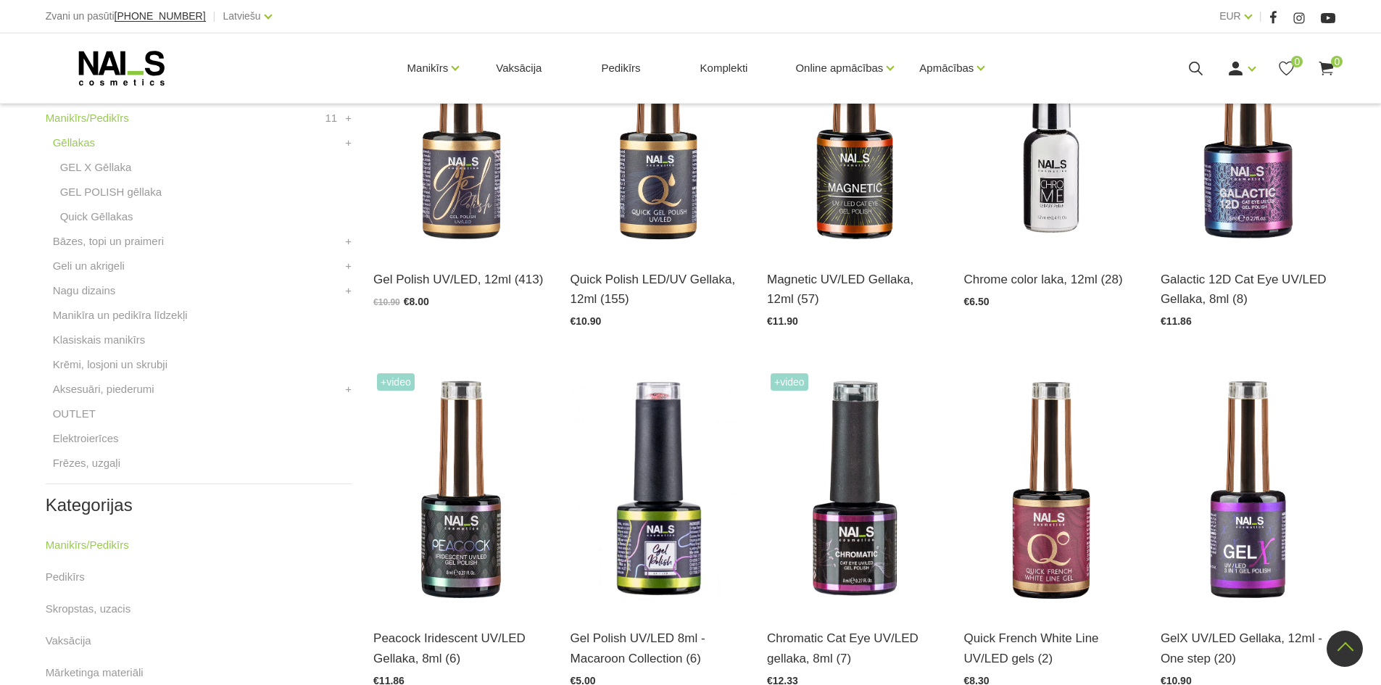
scroll to position [435, 0]
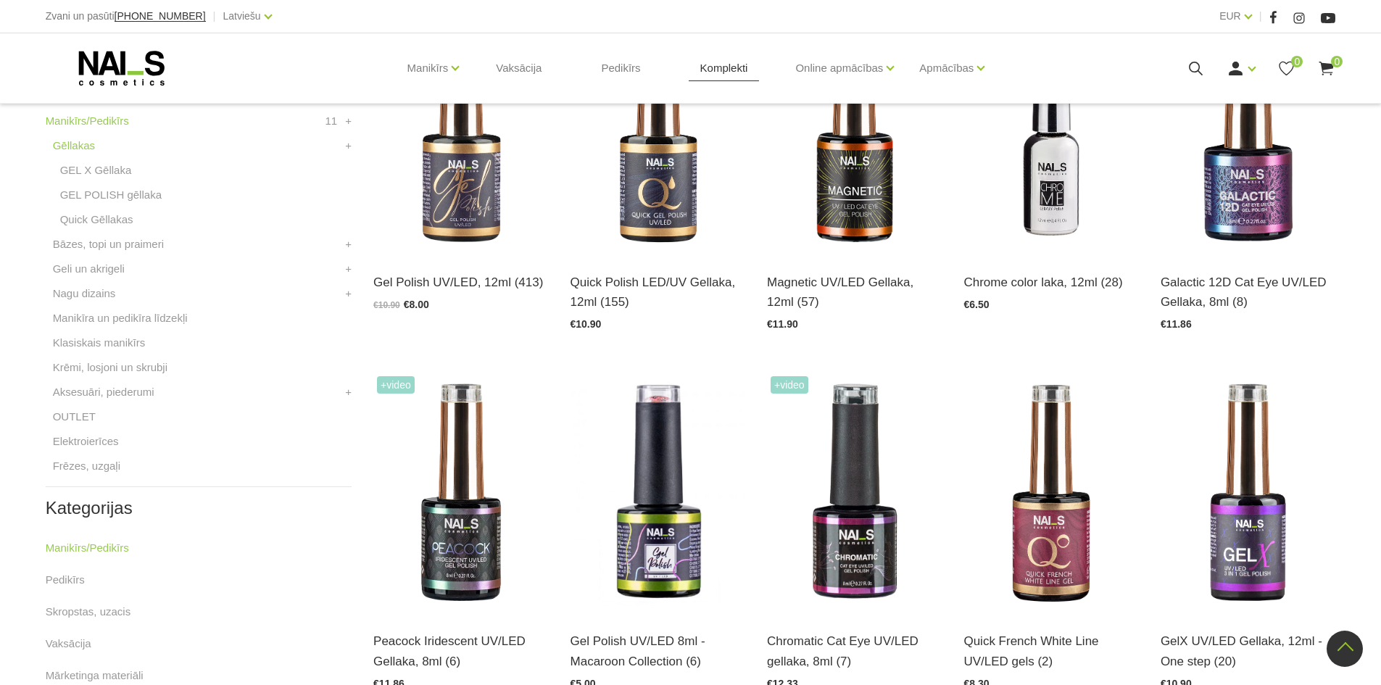
click at [721, 65] on link "Komplekti" at bounding box center [724, 68] width 71 height 70
